Goal: Task Accomplishment & Management: Manage account settings

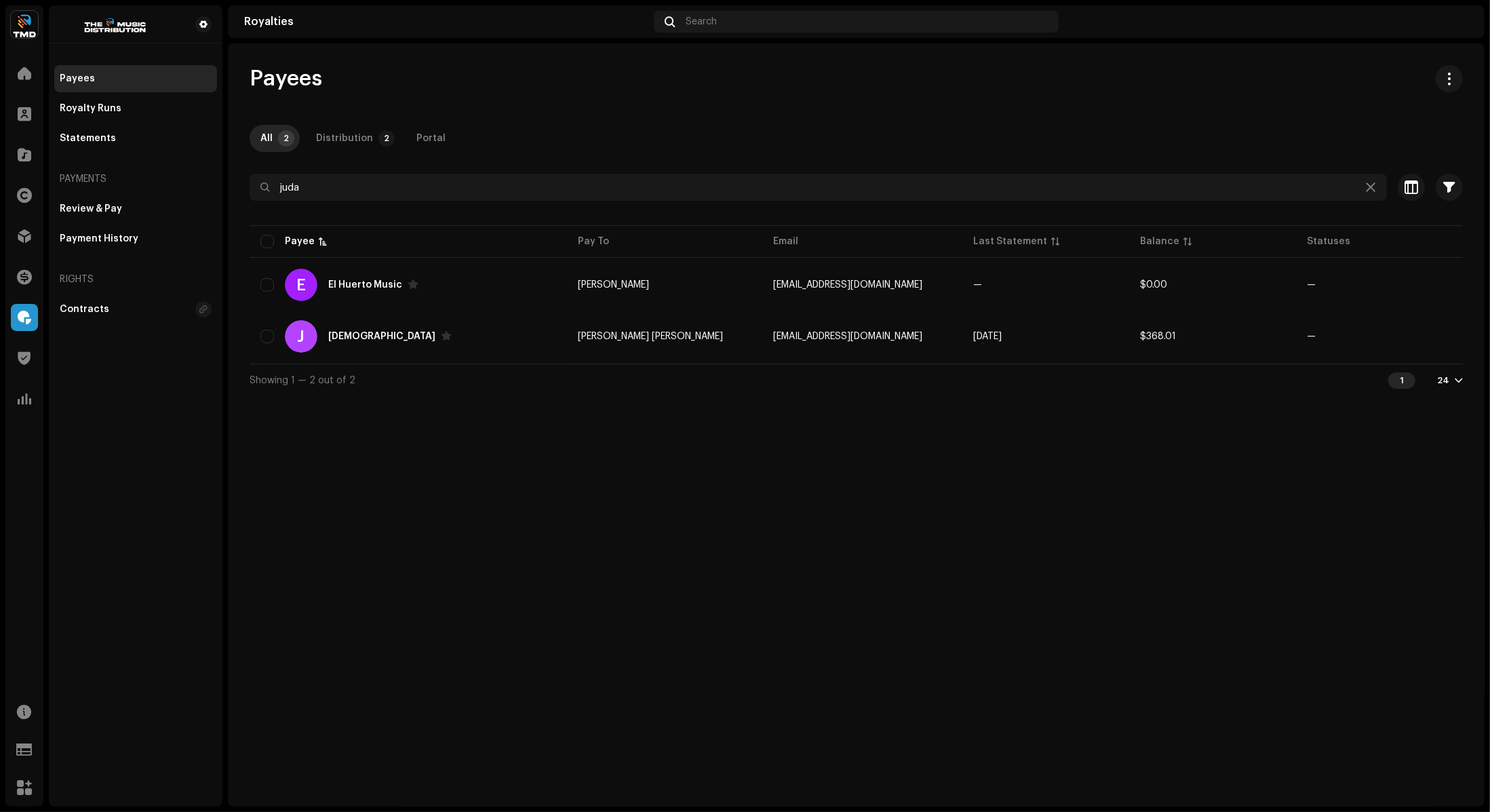
click at [26, 19] on img at bounding box center [23, 23] width 27 height 27
click at [216, 30] on span at bounding box center [219, 30] width 8 height 10
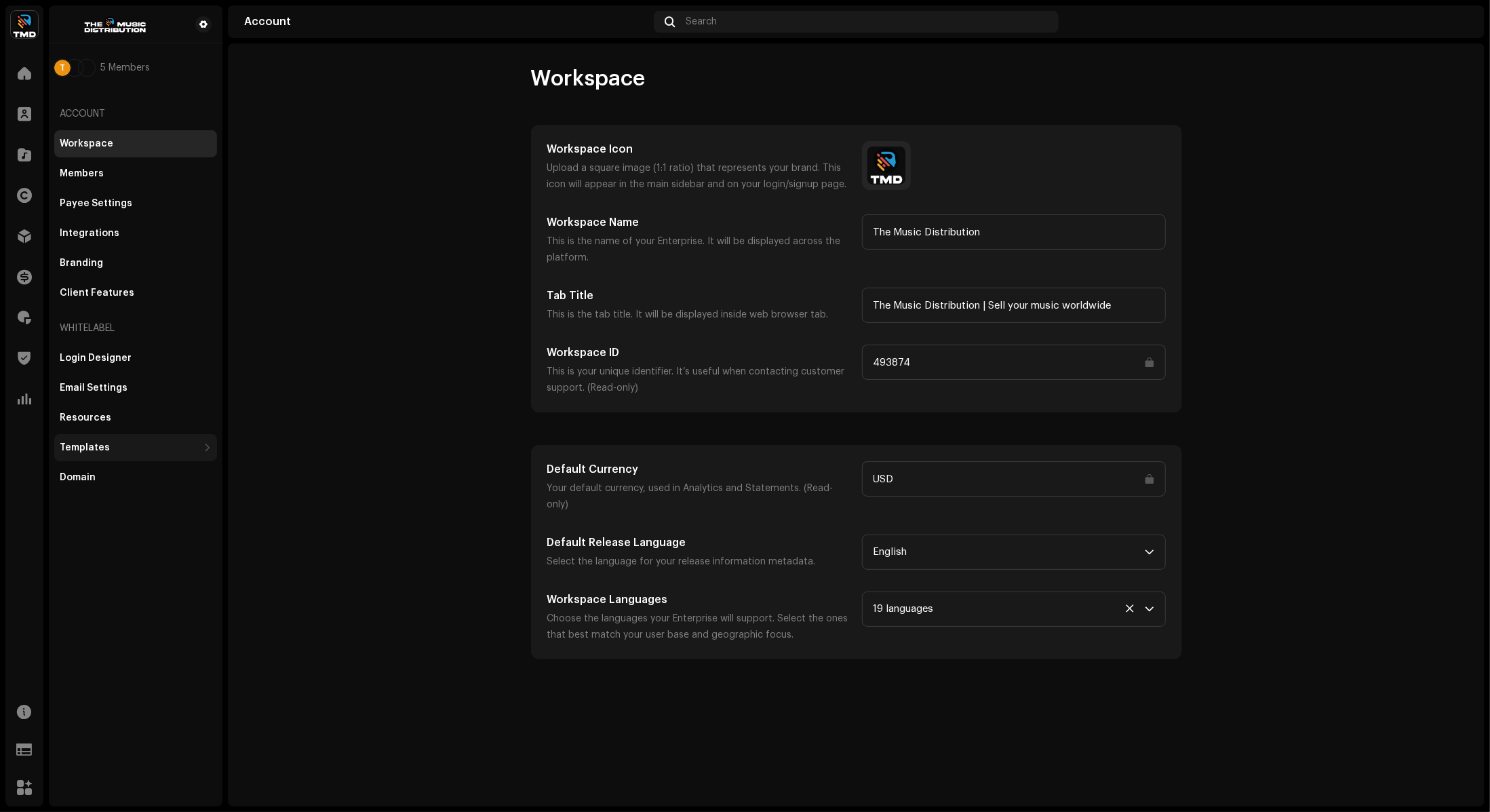
click at [139, 450] on div "Templates" at bounding box center [129, 447] width 138 height 10
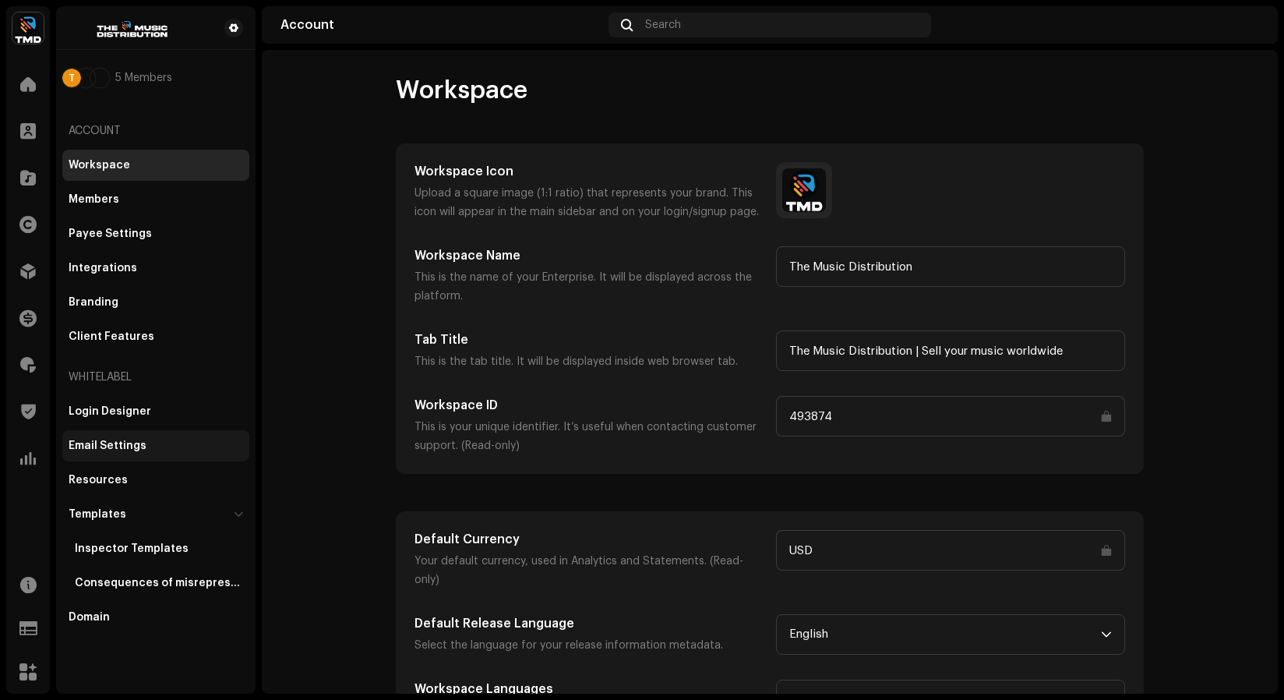
click at [171, 442] on div "Email Settings" at bounding box center [156, 446] width 175 height 12
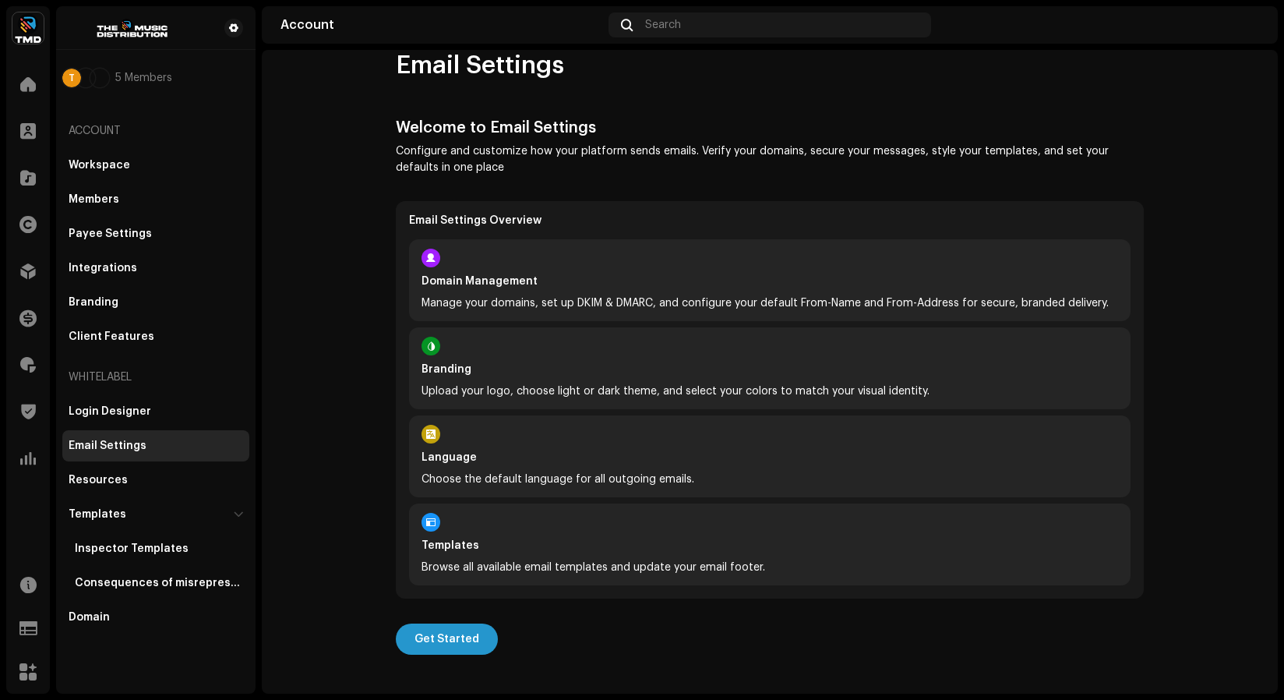
scroll to position [36, 0]
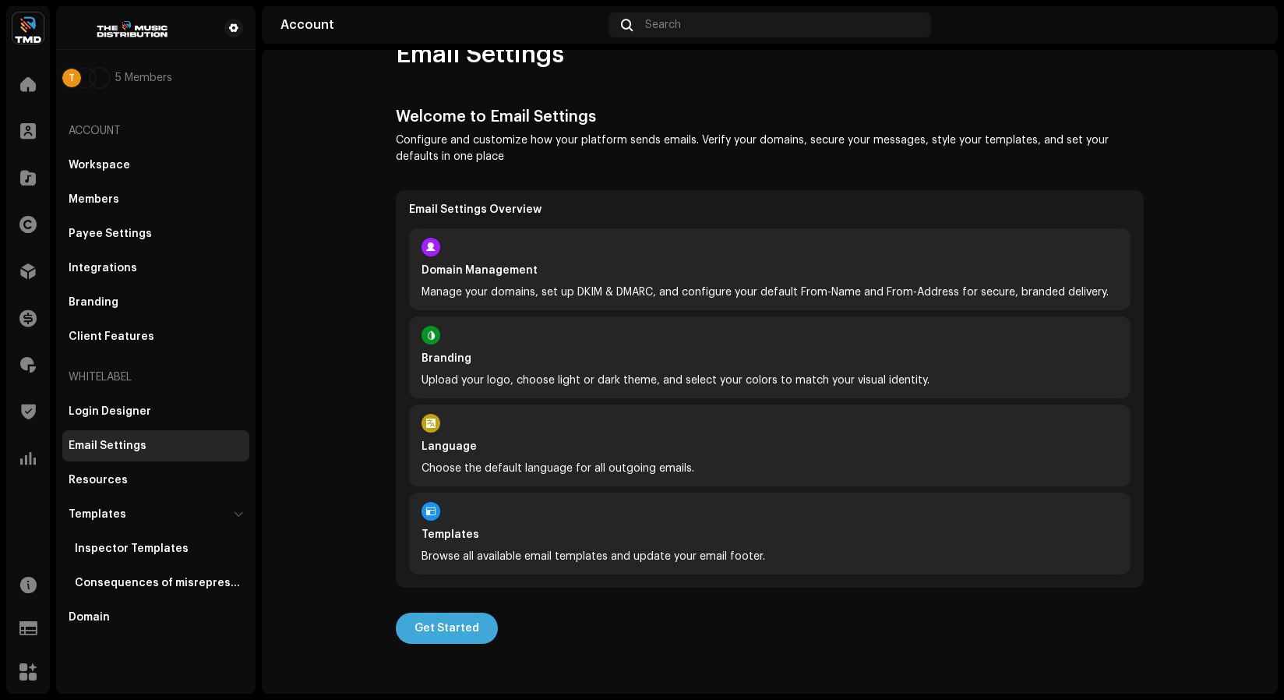
click at [432, 634] on span "Get Started" at bounding box center [447, 627] width 65 height 31
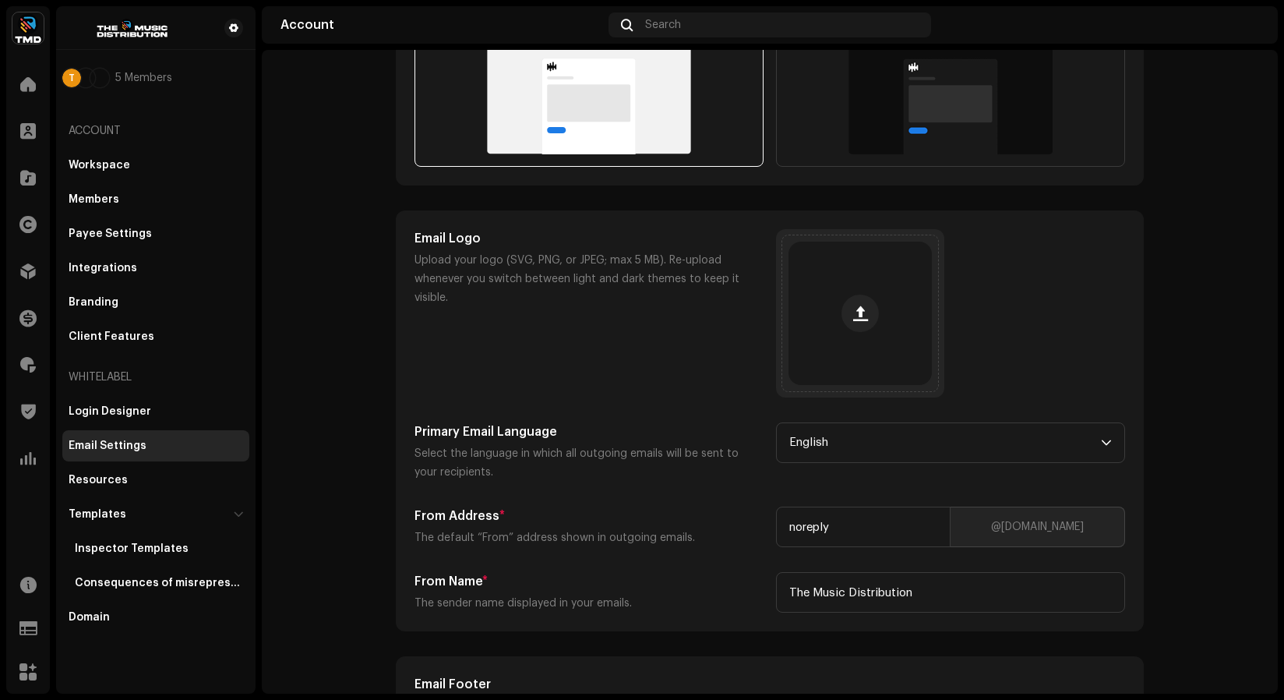
scroll to position [501, 0]
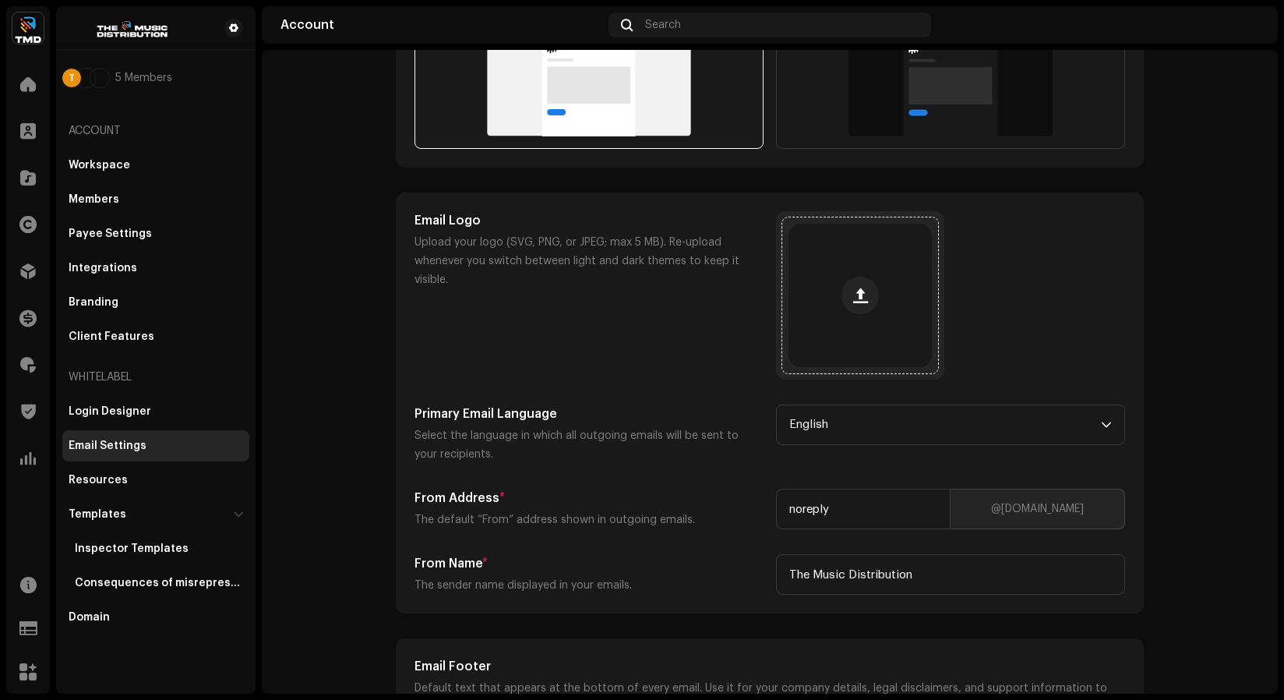
click at [855, 275] on div at bounding box center [860, 295] width 143 height 143
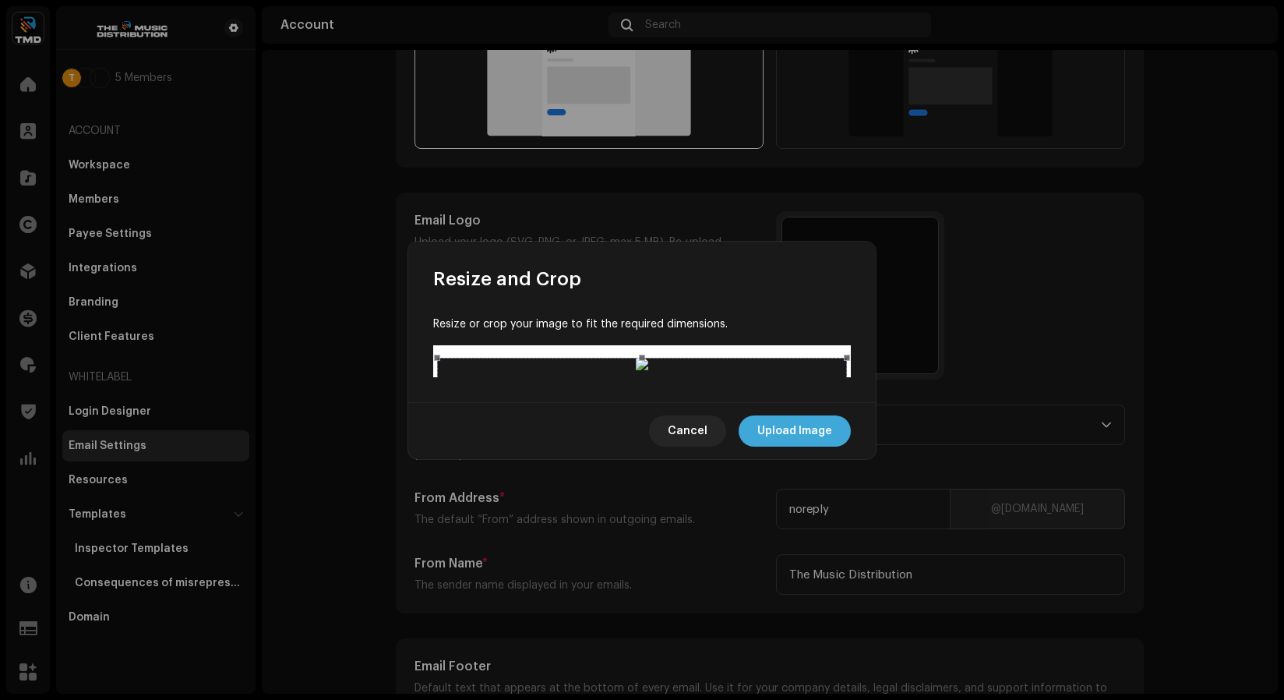
click at [840, 447] on button "Upload Image" at bounding box center [795, 430] width 112 height 31
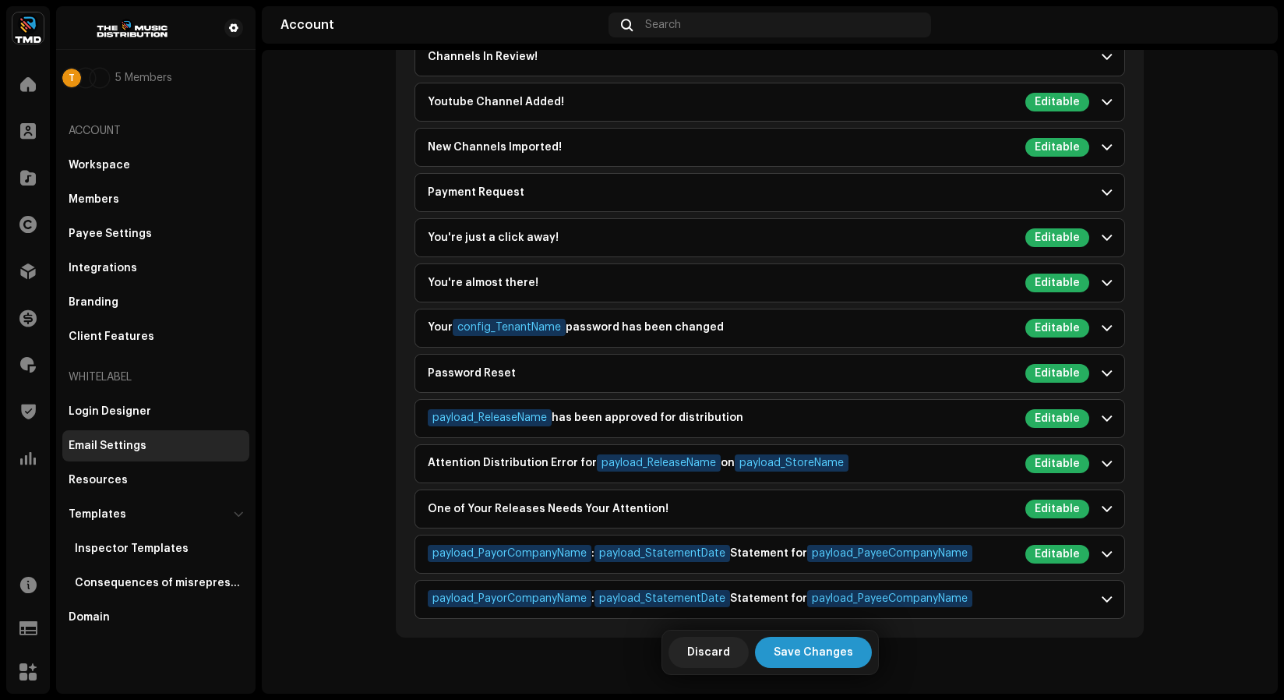
scroll to position [2272, 0]
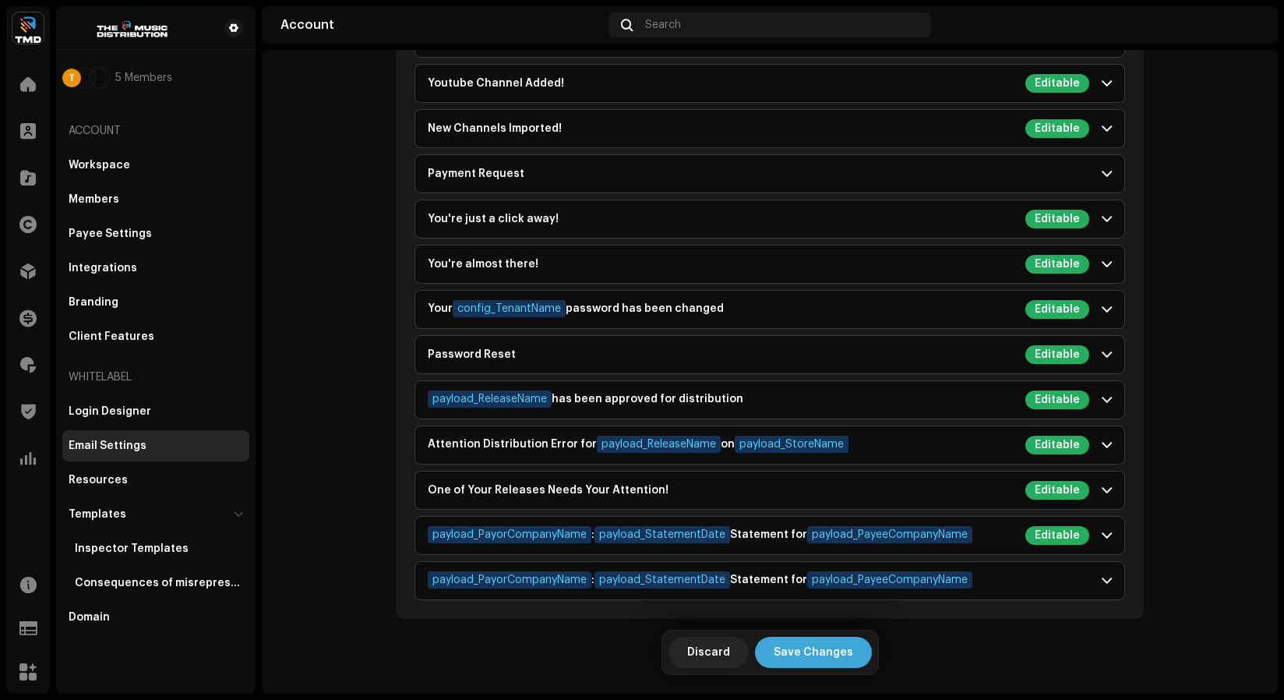
click at [851, 663] on button "Save Changes" at bounding box center [813, 652] width 117 height 31
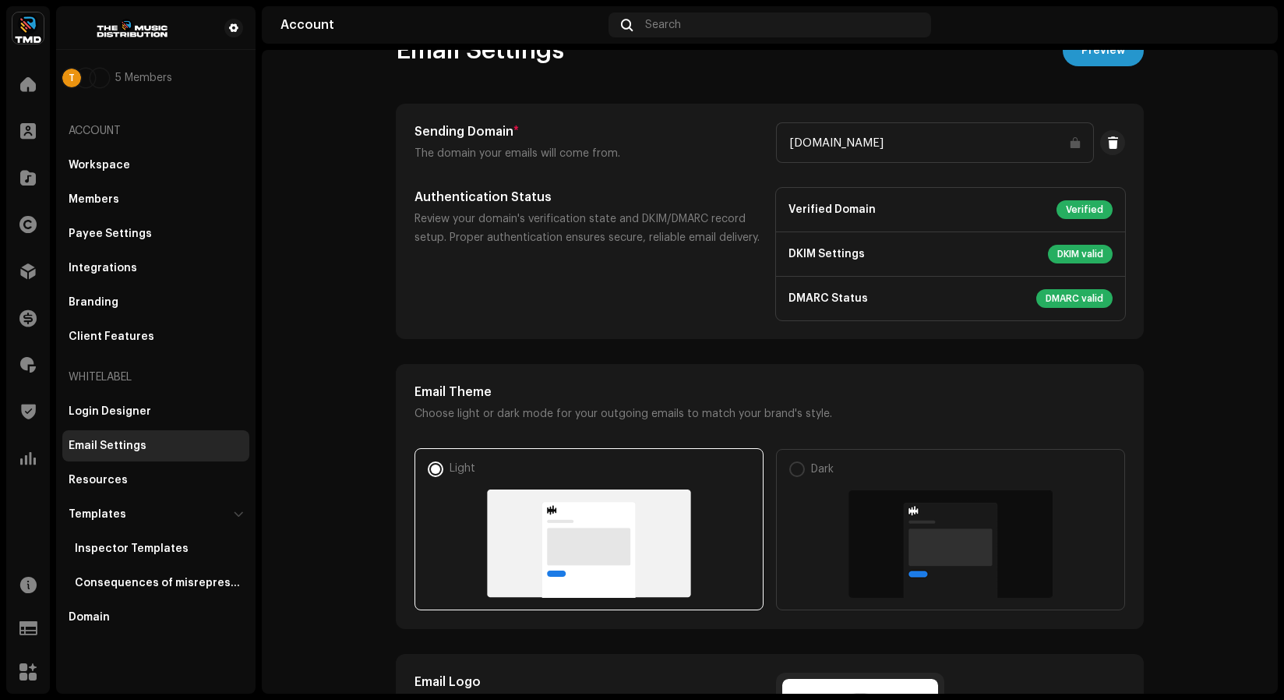
scroll to position [60, 0]
